Goal: Check status: Check status

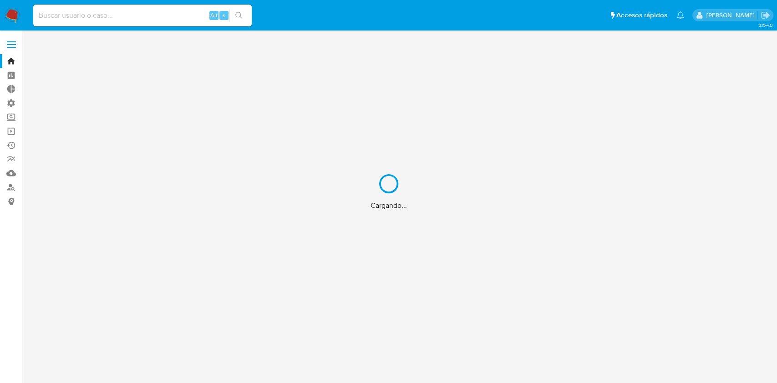
click at [127, 15] on div "Cargando..." at bounding box center [388, 191] width 777 height 383
click at [95, 12] on div "Cargando..." at bounding box center [388, 191] width 777 height 383
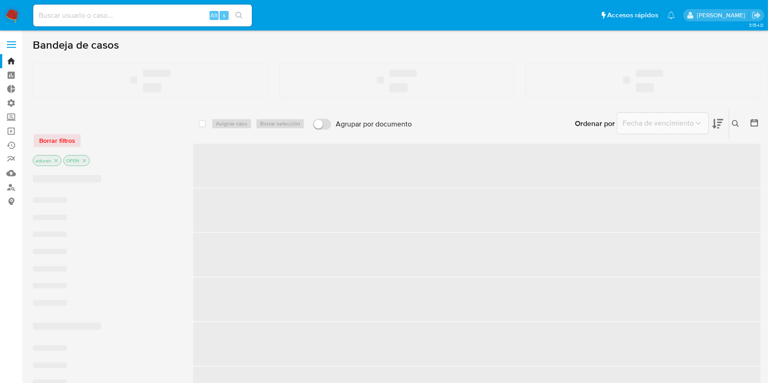
click at [93, 17] on input at bounding box center [142, 16] width 219 height 12
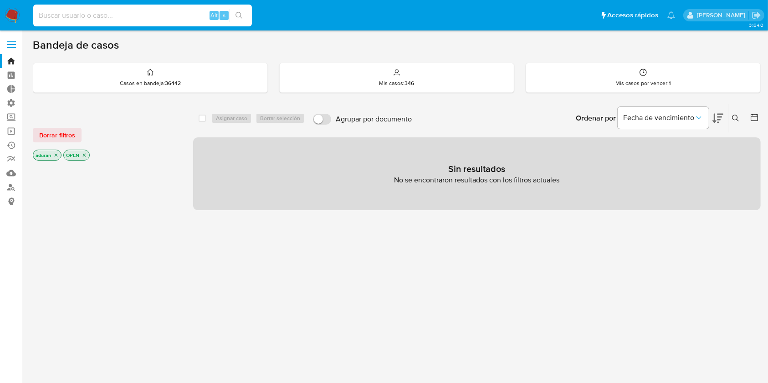
paste input "2048509775"
type input "2048509775"
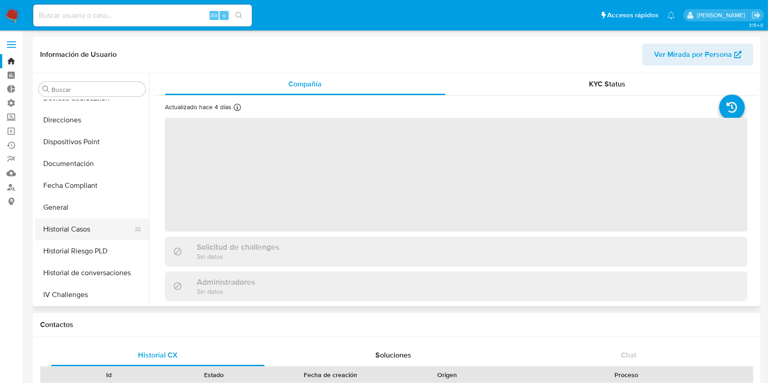
scroll to position [164, 0]
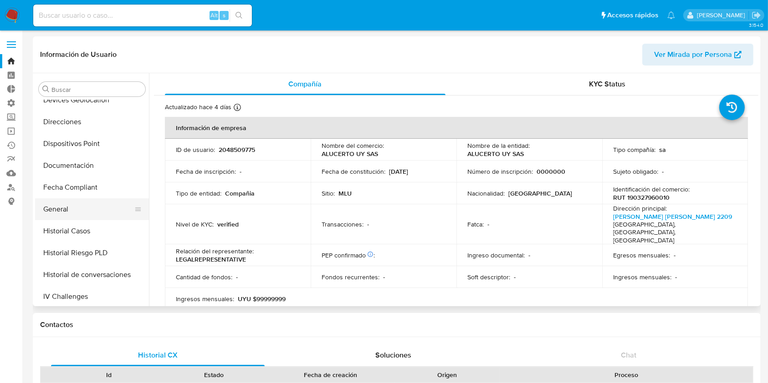
click at [72, 208] on button "General" at bounding box center [88, 210] width 107 height 22
select select "10"
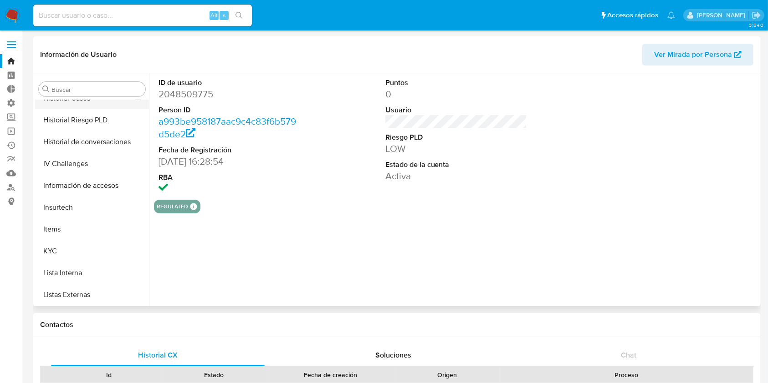
scroll to position [346, 0]
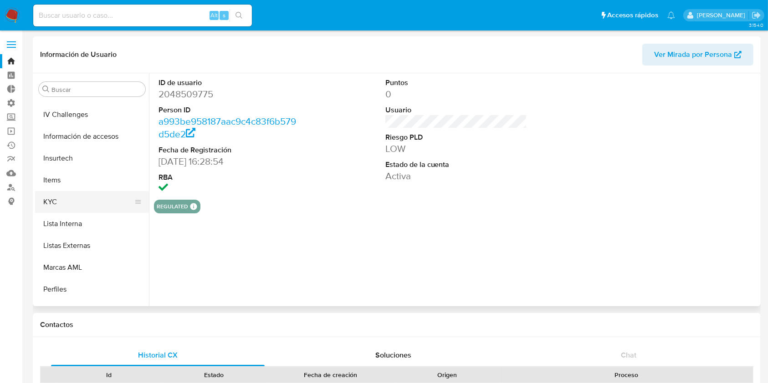
click at [60, 194] on button "KYC" at bounding box center [88, 202] width 107 height 22
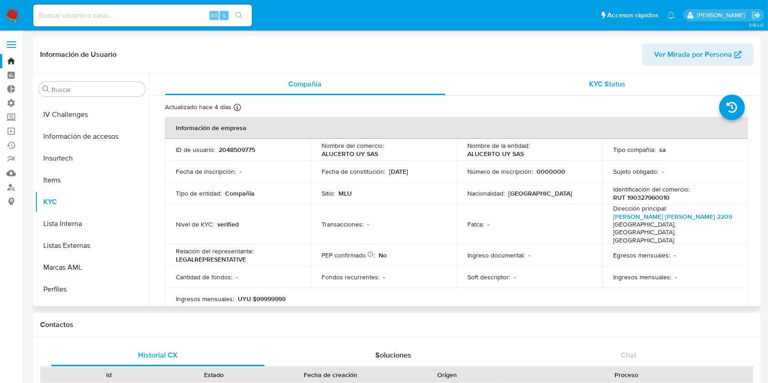
click at [589, 92] on div "KYC Status" at bounding box center [607, 84] width 280 height 22
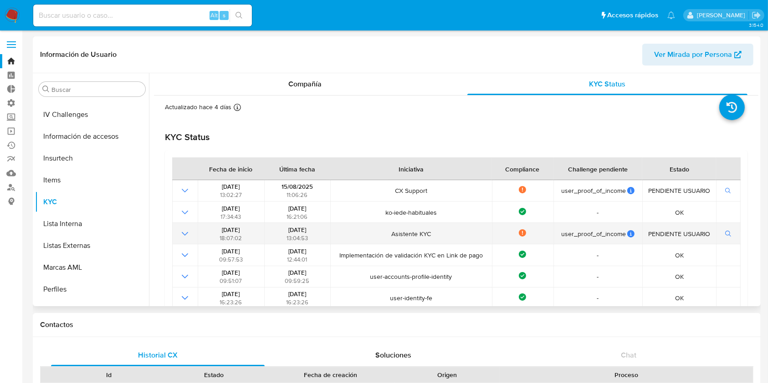
click at [189, 231] on icon "Mostrar operación" at bounding box center [184, 234] width 11 height 11
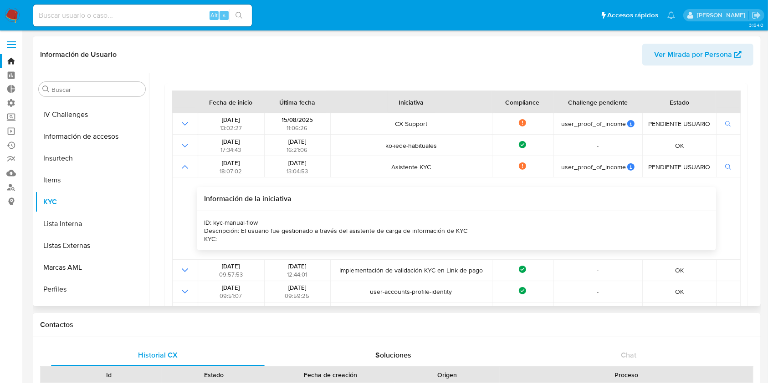
scroll to position [0, 0]
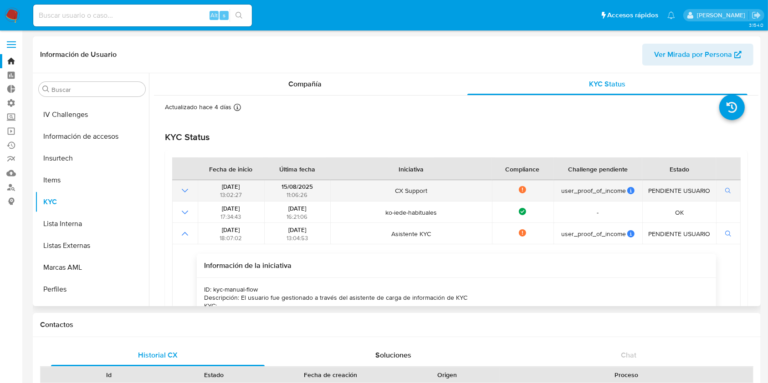
click at [184, 194] on icon "Mostrar operación" at bounding box center [184, 190] width 11 height 11
